Goal: Task Accomplishment & Management: Use online tool/utility

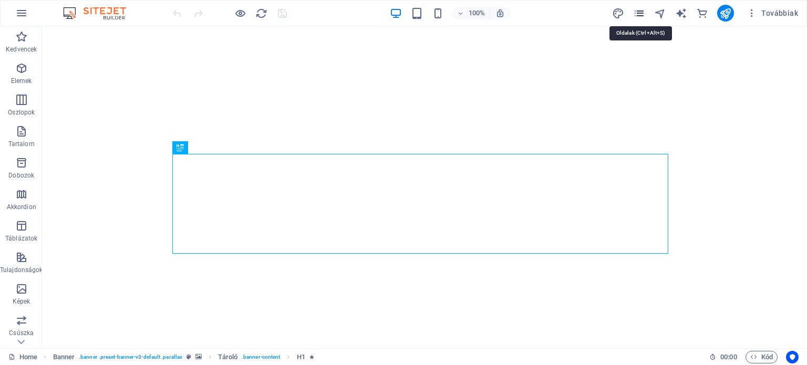
click at [642, 11] on icon "pages" at bounding box center [639, 13] width 12 height 12
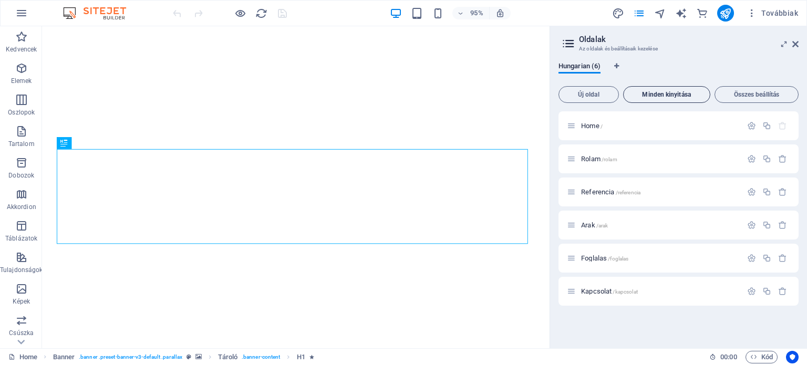
click at [671, 94] on span "Minden kinyitása" at bounding box center [667, 94] width 78 height 6
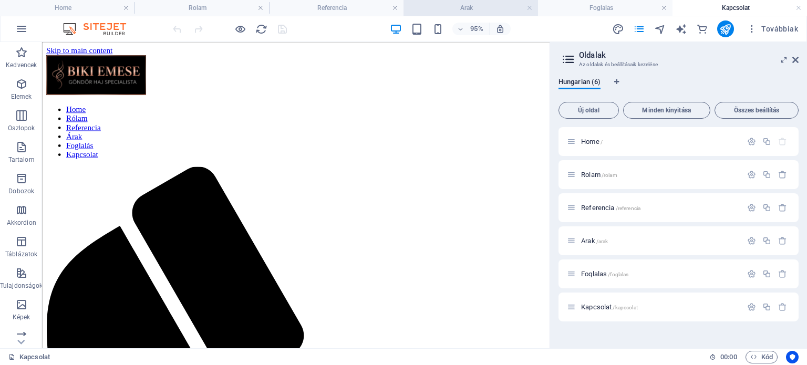
click at [453, 10] on h4 "Arak" at bounding box center [471, 8] width 135 height 12
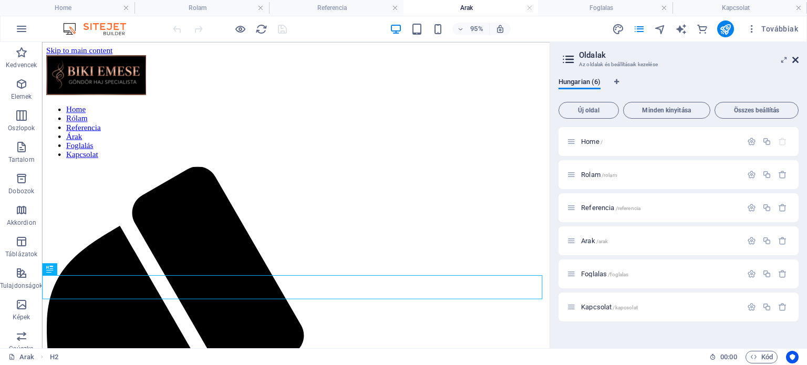
click at [795, 61] on icon at bounding box center [796, 60] width 6 height 8
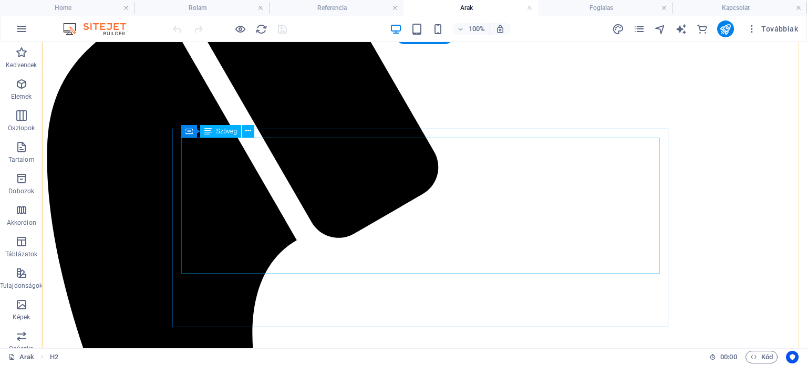
scroll to position [315, 0]
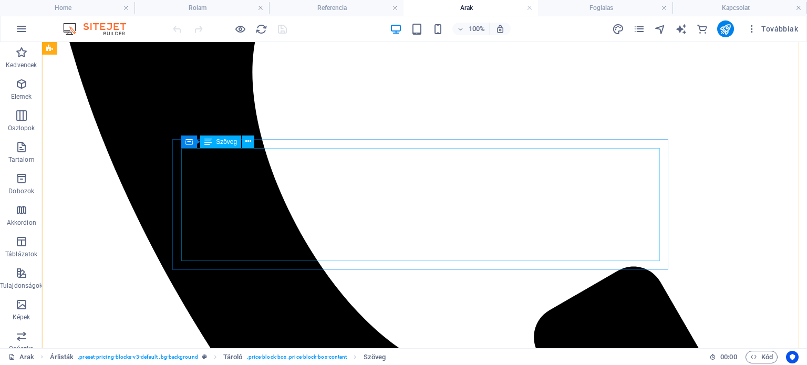
scroll to position [578, 0]
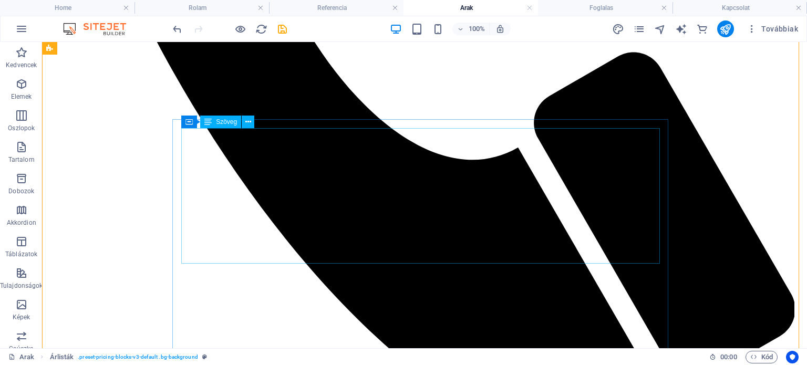
scroll to position [788, 0]
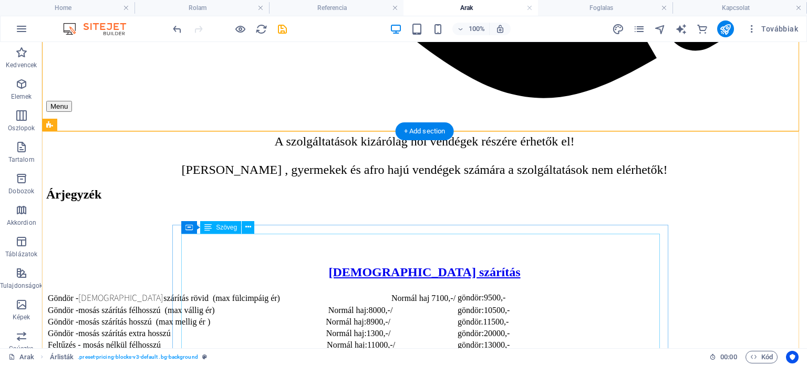
scroll to position [1104, 0]
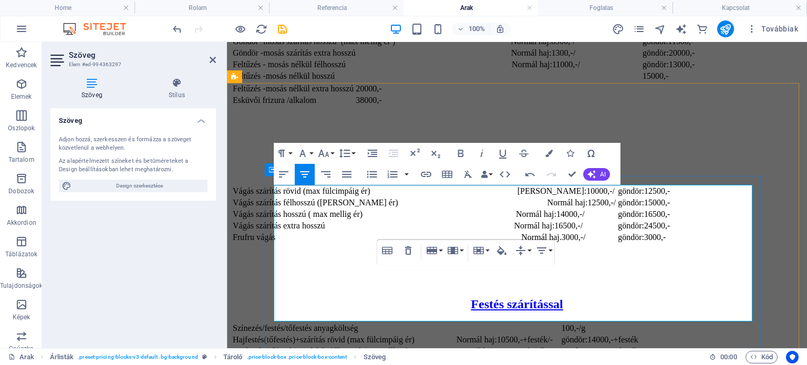
click at [227, 232] on aside "Szöveg Elem #ed-994363297 Szöveg [PERSON_NAME] Adjon hozzá, szerkesszen és form…" at bounding box center [134, 195] width 185 height 306
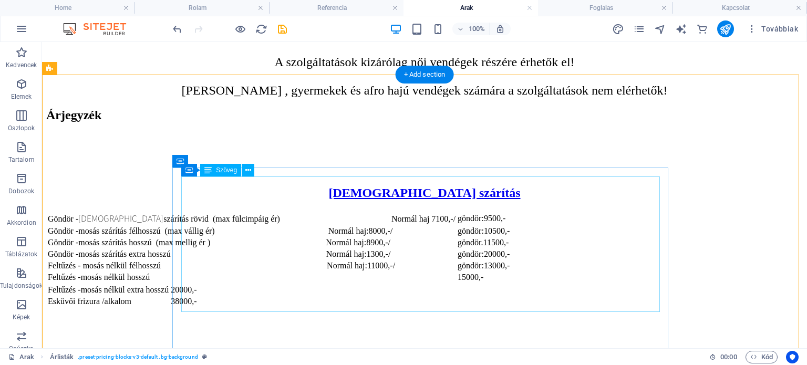
scroll to position [1209, 0]
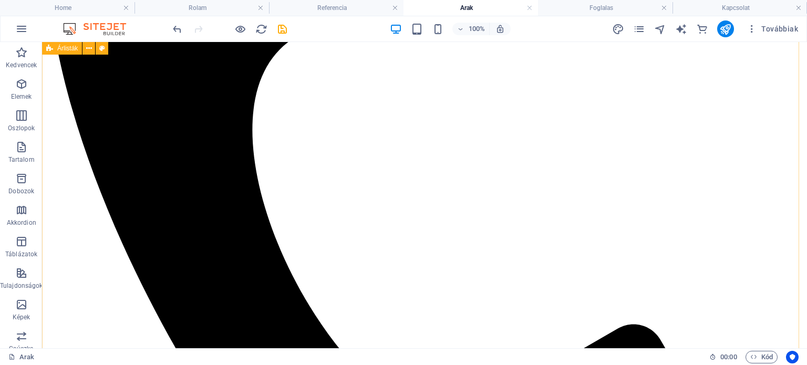
scroll to position [473, 0]
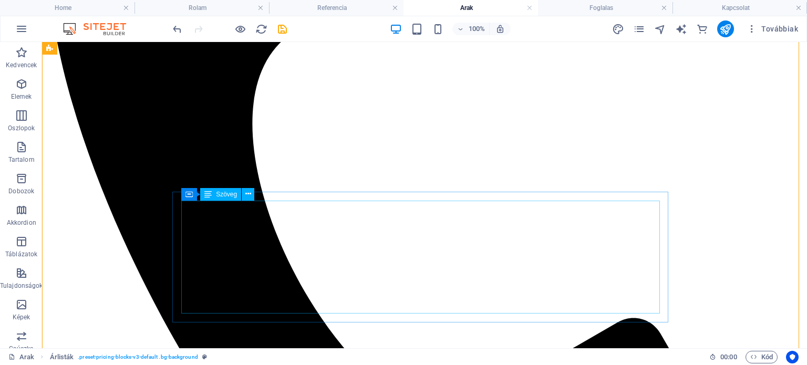
scroll to position [368, 0]
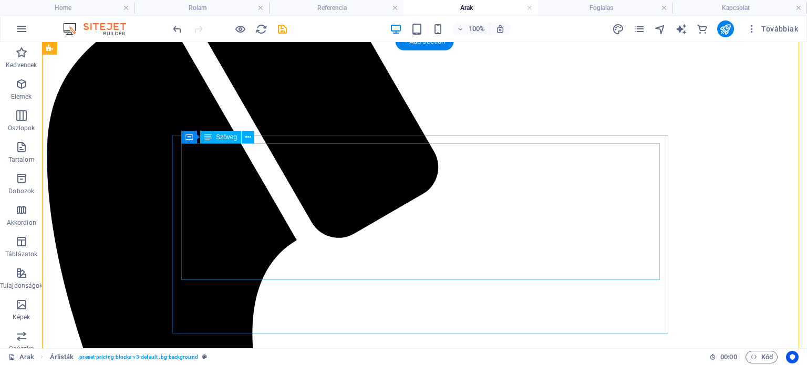
scroll to position [263, 0]
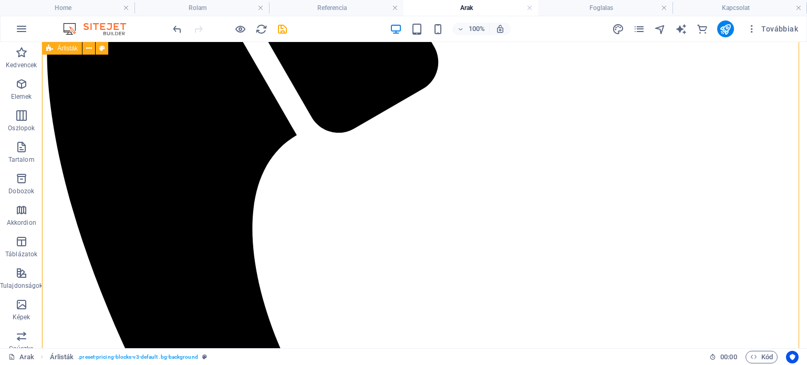
scroll to position [578, 0]
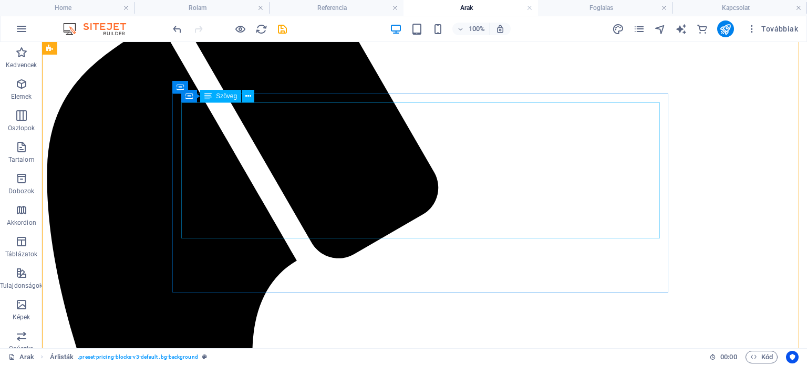
scroll to position [105, 0]
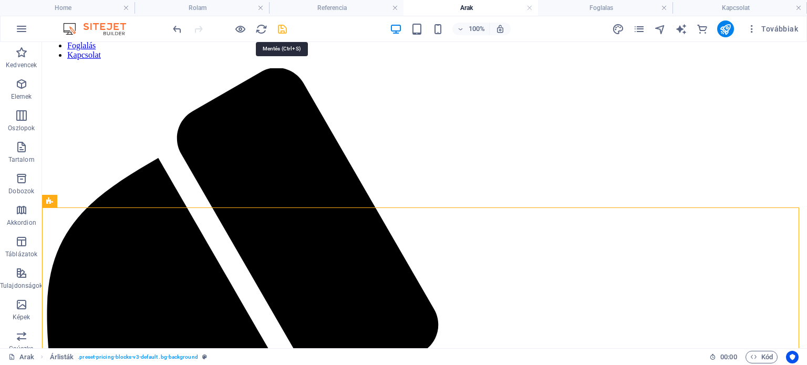
click at [282, 32] on icon "save" at bounding box center [282, 29] width 12 height 12
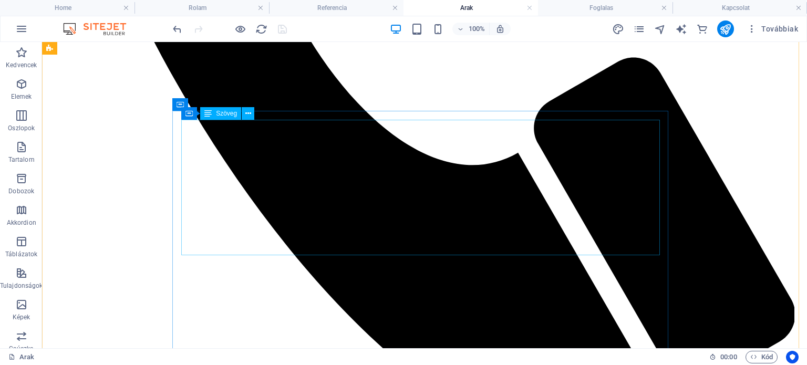
scroll to position [788, 0]
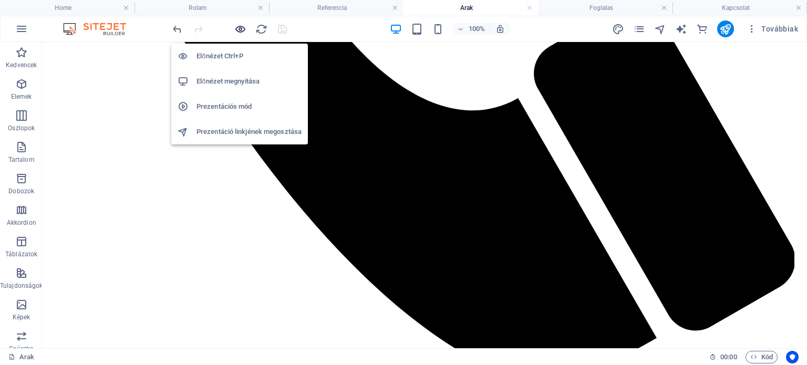
click at [239, 29] on icon "button" at bounding box center [240, 29] width 12 height 12
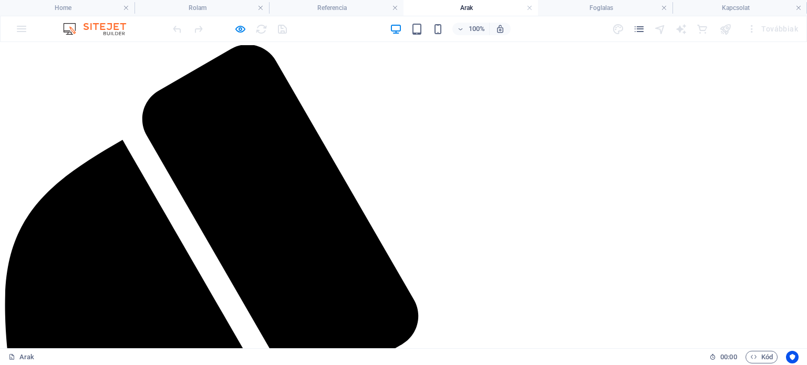
scroll to position [53, 0]
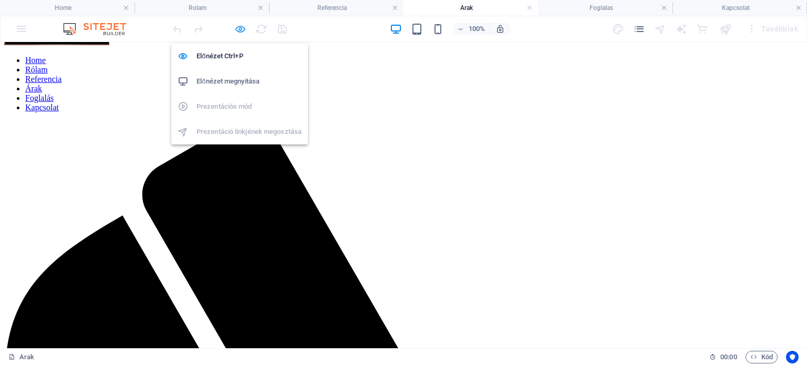
click at [238, 29] on icon "button" at bounding box center [240, 29] width 12 height 12
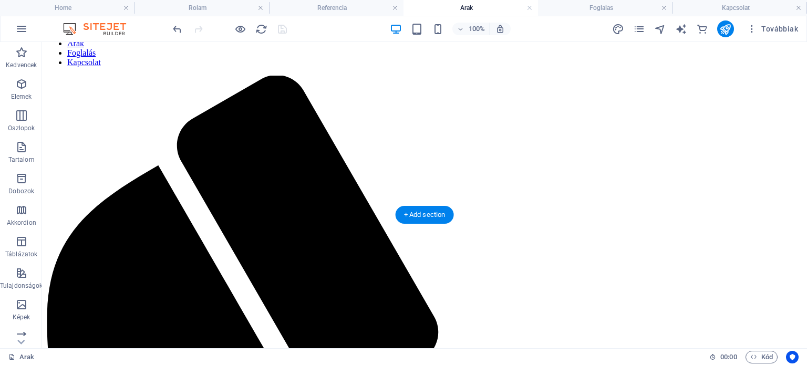
scroll to position [0, 0]
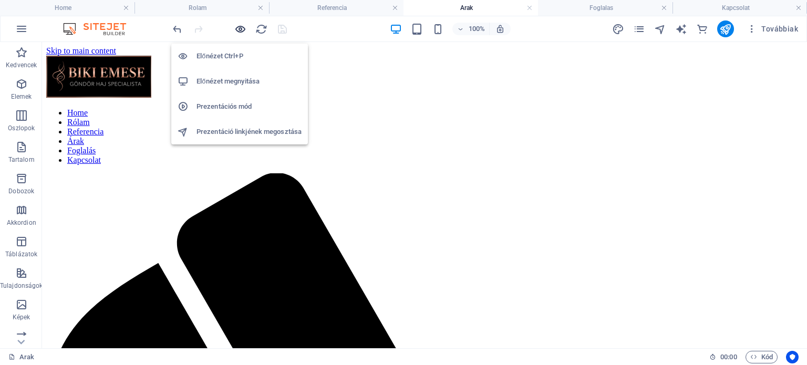
click at [238, 26] on icon "button" at bounding box center [240, 29] width 12 height 12
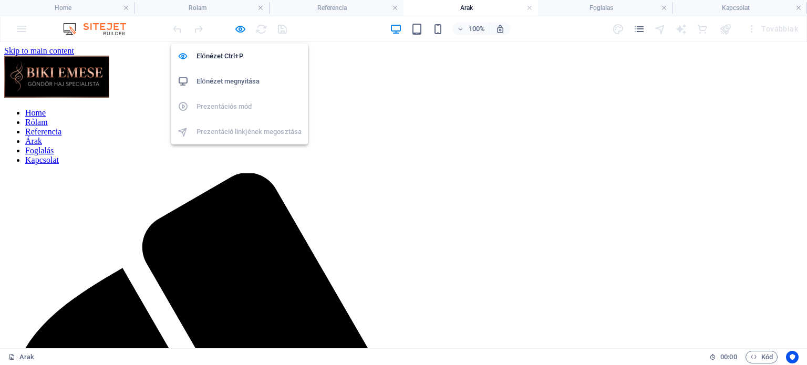
click at [213, 85] on h6 "Előnézet megnyitása" at bounding box center [249, 81] width 105 height 13
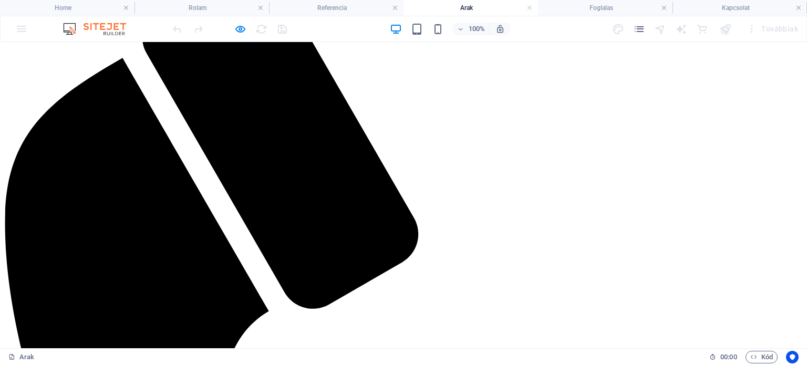
scroll to position [263, 0]
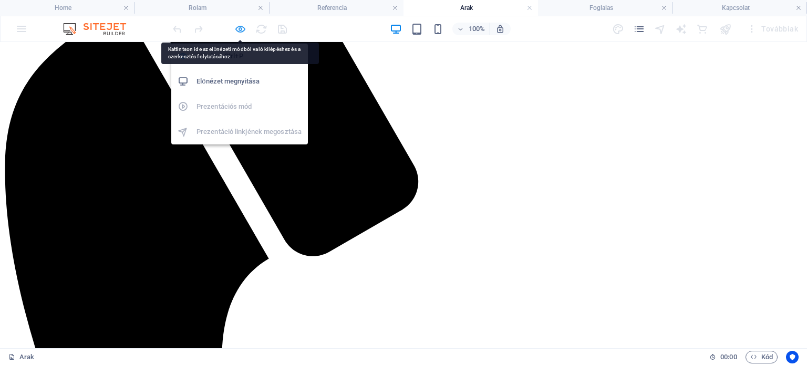
click at [239, 27] on icon "button" at bounding box center [240, 29] width 12 height 12
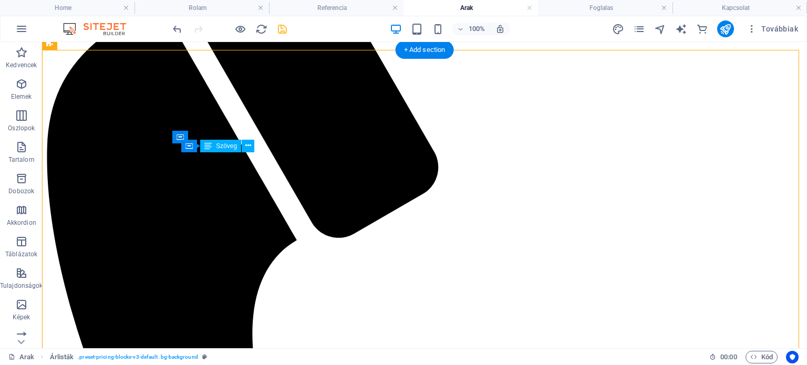
drag, startPoint x: 180, startPoint y: 165, endPoint x: 311, endPoint y: 186, distance: 132.5
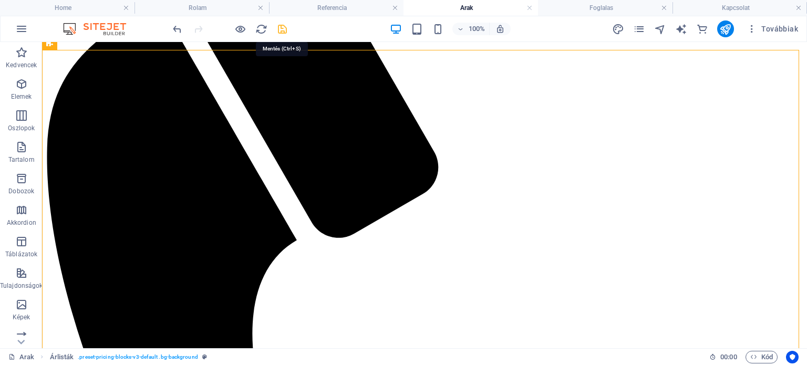
click at [280, 25] on icon "save" at bounding box center [282, 29] width 12 height 12
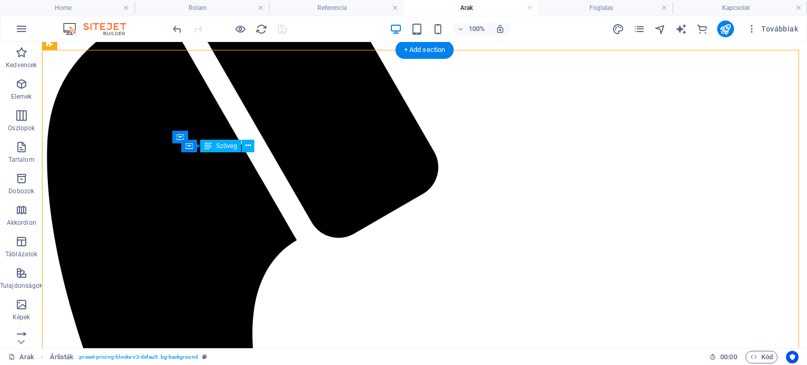
drag, startPoint x: 183, startPoint y: 161, endPoint x: 231, endPoint y: 160, distance: 47.8
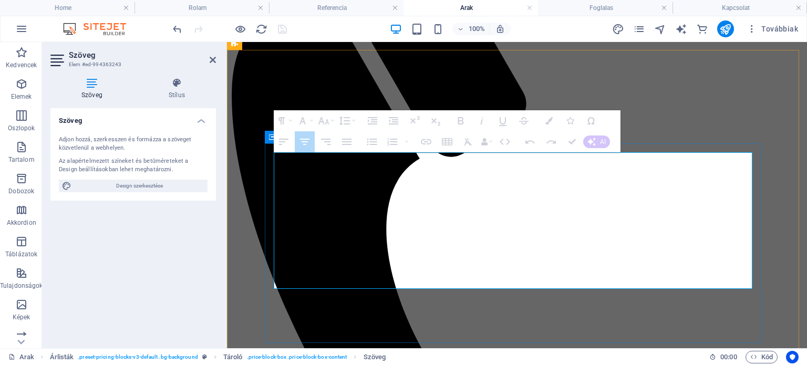
drag, startPoint x: 276, startPoint y: 163, endPoint x: 669, endPoint y: 282, distance: 410.0
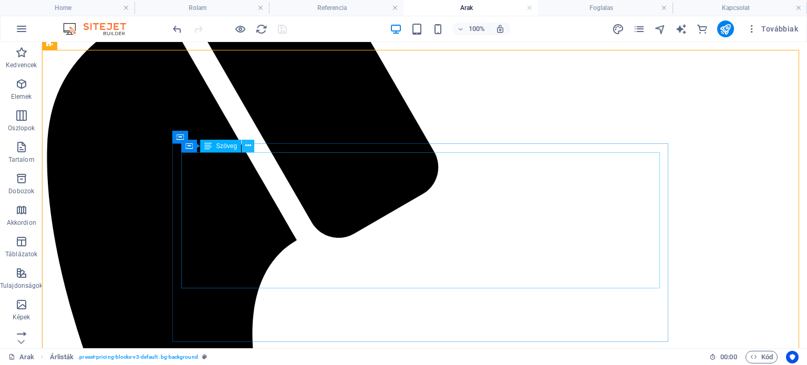
click at [250, 146] on icon at bounding box center [248, 145] width 6 height 11
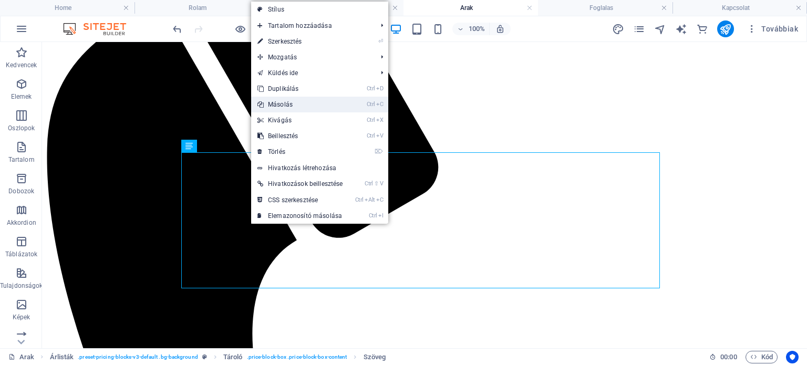
click at [287, 106] on link "Ctrl C Másolás" at bounding box center [300, 105] width 98 height 16
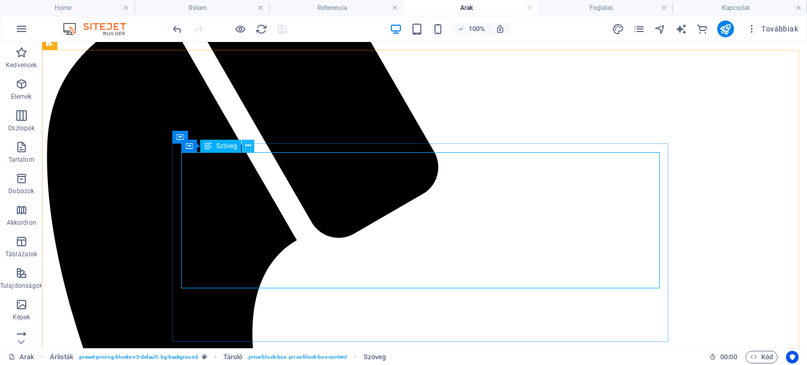
click at [247, 140] on icon at bounding box center [248, 145] width 6 height 11
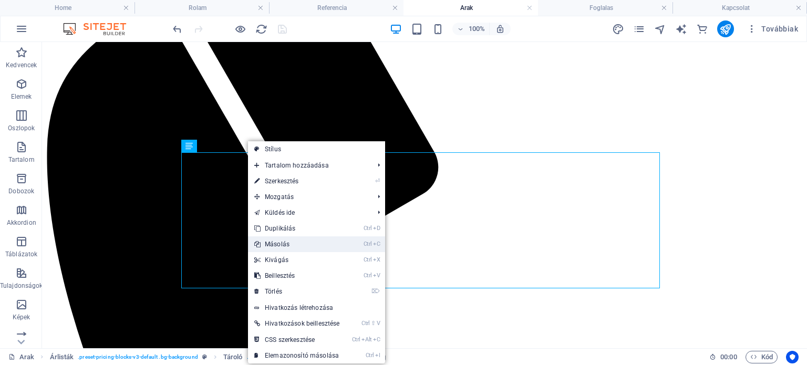
click at [273, 244] on link "Ctrl C Másolás" at bounding box center [297, 245] width 98 height 16
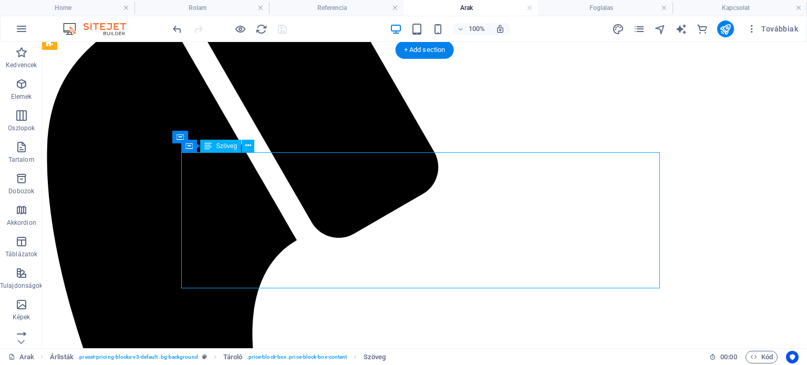
drag, startPoint x: 187, startPoint y: 162, endPoint x: 353, endPoint y: 187, distance: 167.4
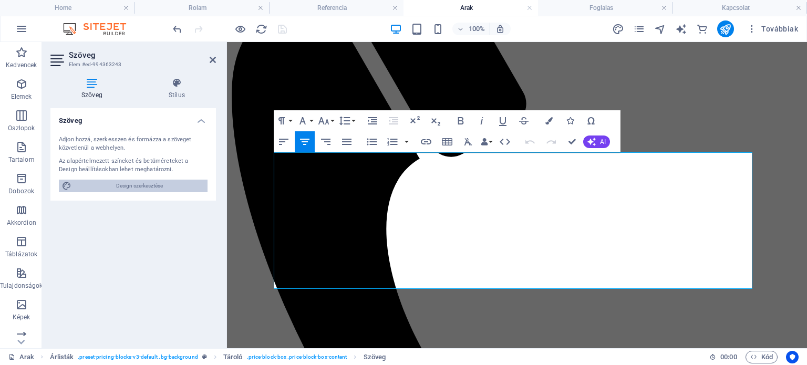
click at [130, 182] on span "Design szerkesztése" at bounding box center [140, 186] width 130 height 13
select select "rem"
select select "200"
select select "px"
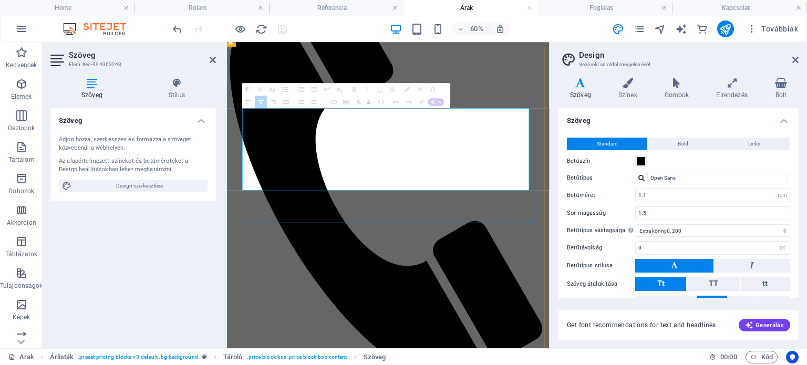
drag, startPoint x: 255, startPoint y: 163, endPoint x: 718, endPoint y: 278, distance: 476.6
drag, startPoint x: 618, startPoint y: 241, endPoint x: 724, endPoint y: 277, distance: 112.7
click at [795, 56] on icon at bounding box center [796, 60] width 6 height 8
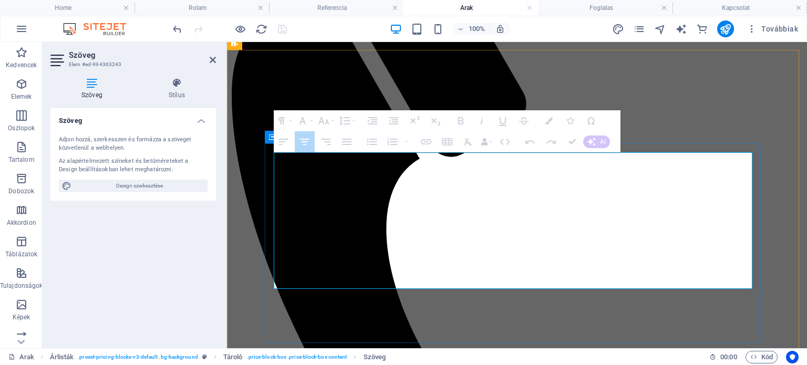
drag, startPoint x: 276, startPoint y: 163, endPoint x: 485, endPoint y: 162, distance: 208.7
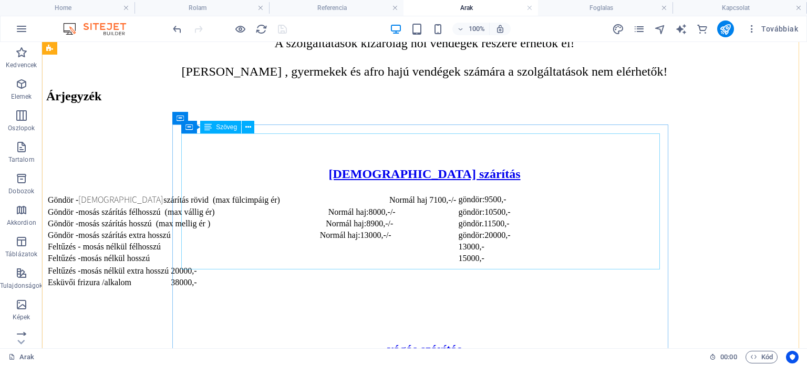
scroll to position [1149, 0]
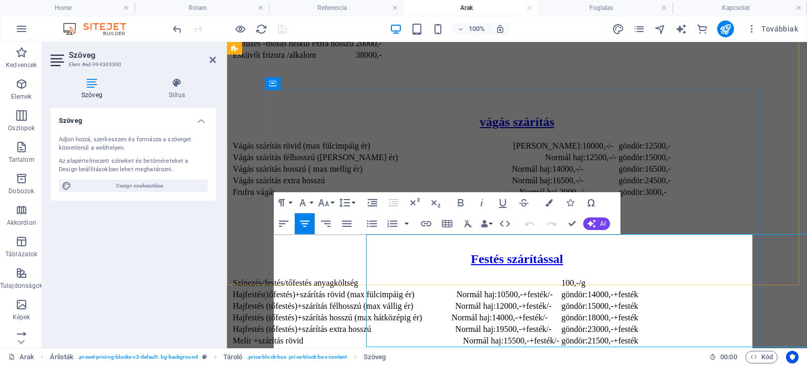
scroll to position [1190, 0]
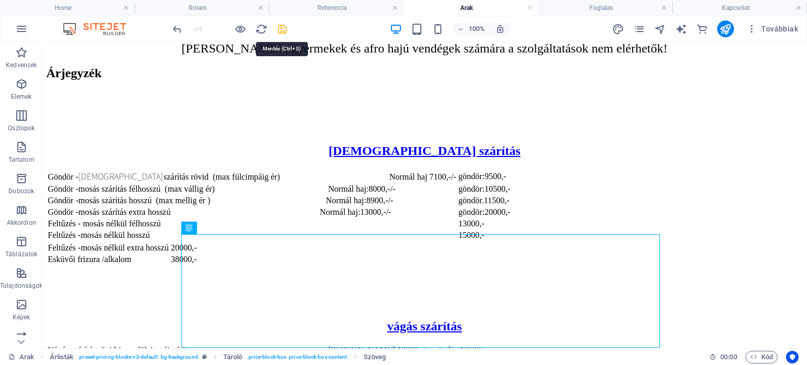
click at [280, 31] on icon "save" at bounding box center [282, 29] width 12 height 12
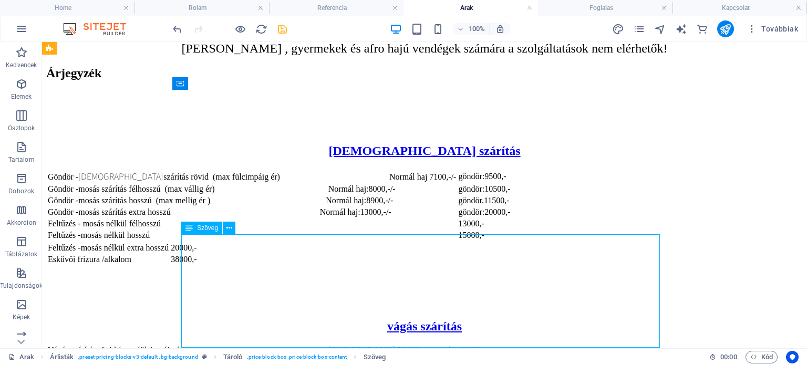
drag, startPoint x: 511, startPoint y: 248, endPoint x: 326, endPoint y: 248, distance: 184.5
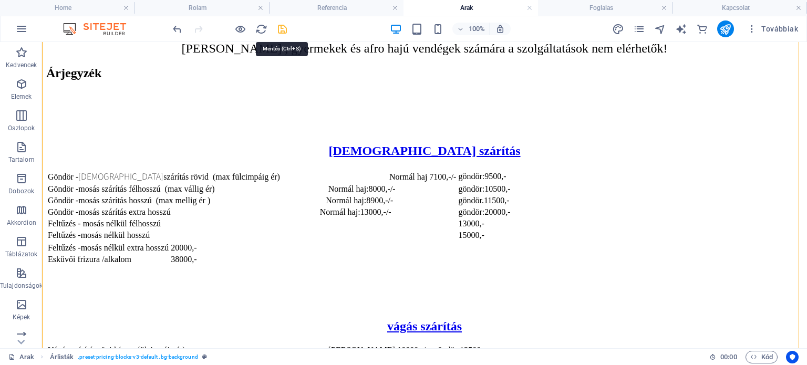
click at [280, 27] on icon "save" at bounding box center [282, 29] width 12 height 12
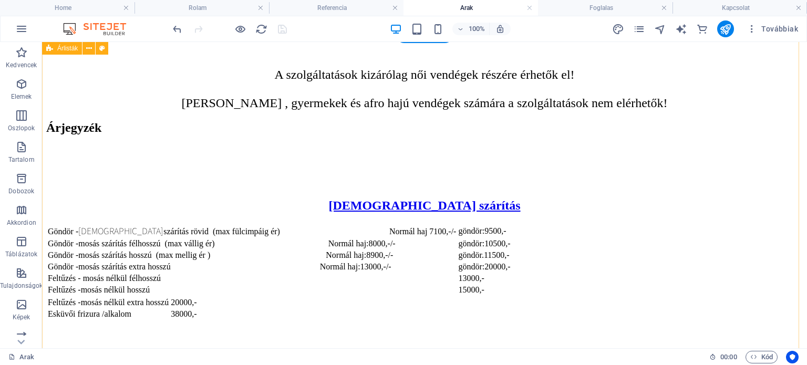
scroll to position [1131, 0]
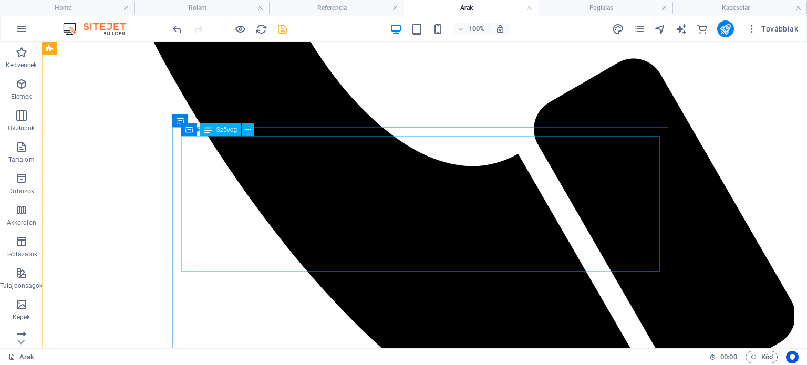
scroll to position [724, 0]
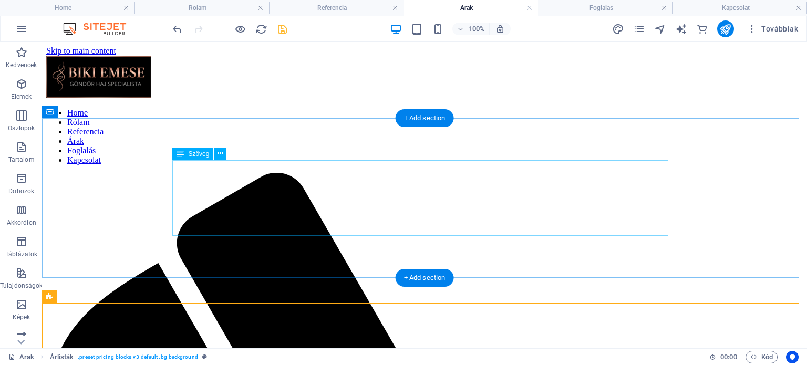
scroll to position [0, 0]
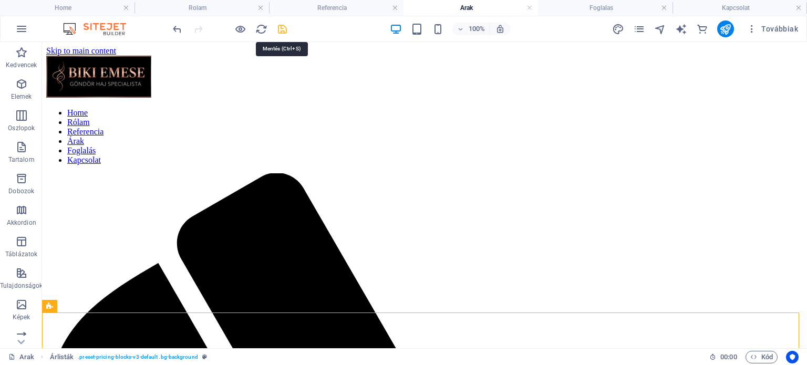
click at [280, 23] on icon "save" at bounding box center [282, 29] width 12 height 12
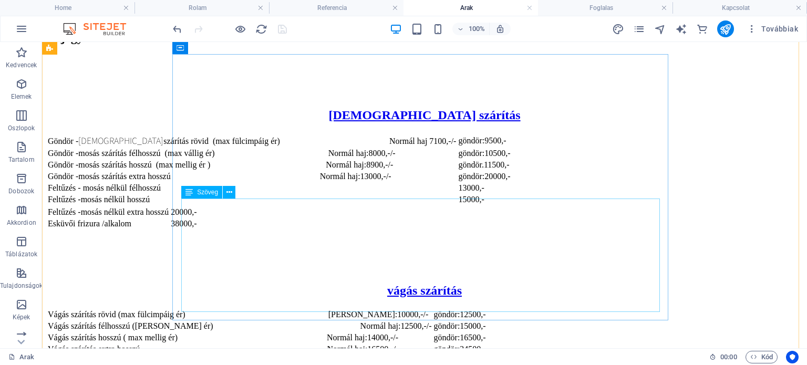
scroll to position [1225, 0]
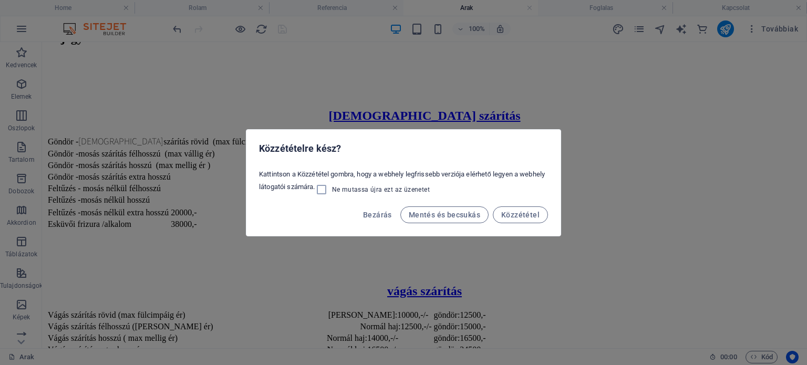
click at [114, 223] on div "Közzétételre kész? Kattintson a Közzététel gombra, hogy a webhely legfrissebb v…" at bounding box center [403, 182] width 807 height 365
